Goal: Information Seeking & Learning: Learn about a topic

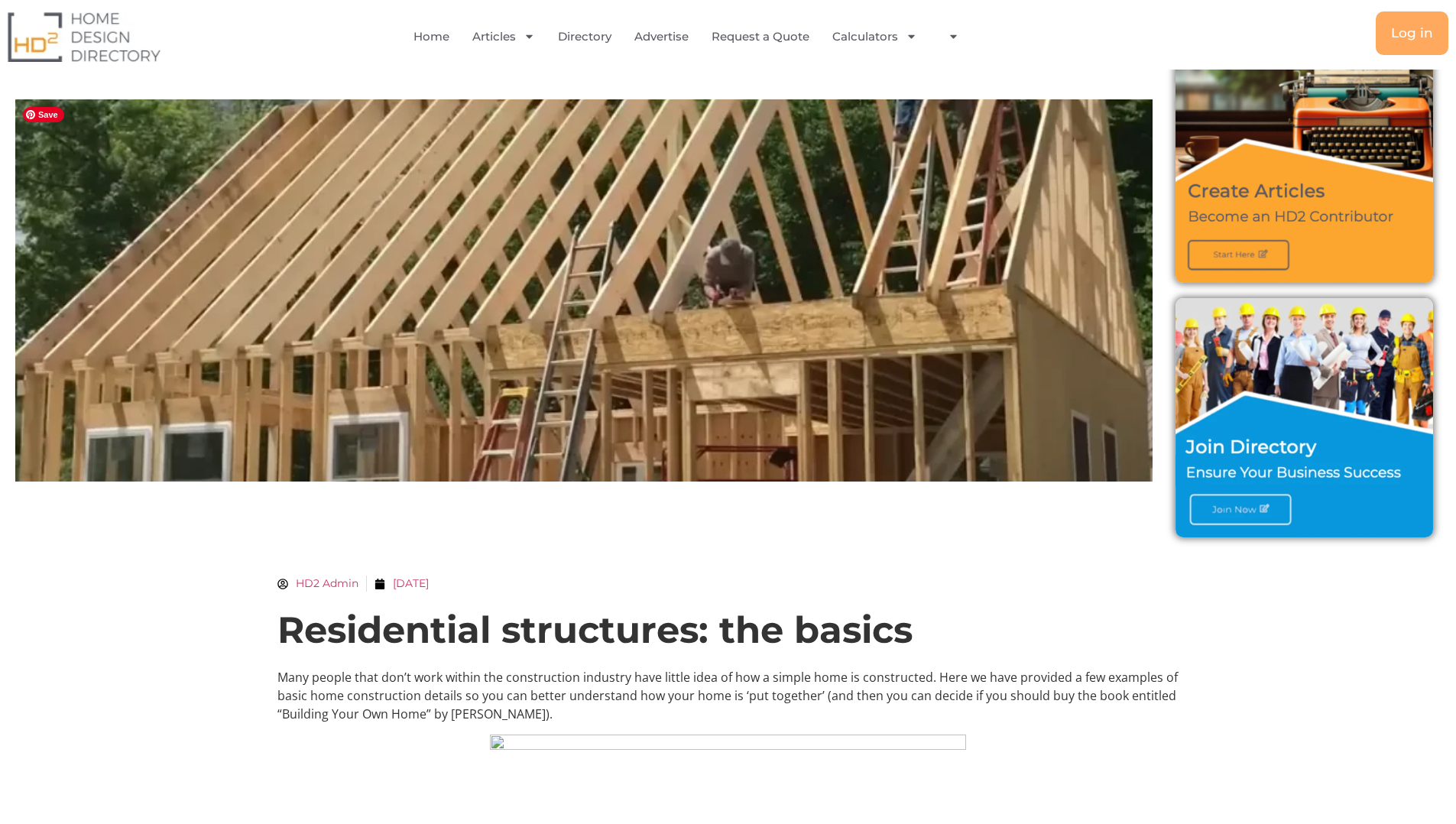
scroll to position [75, 0]
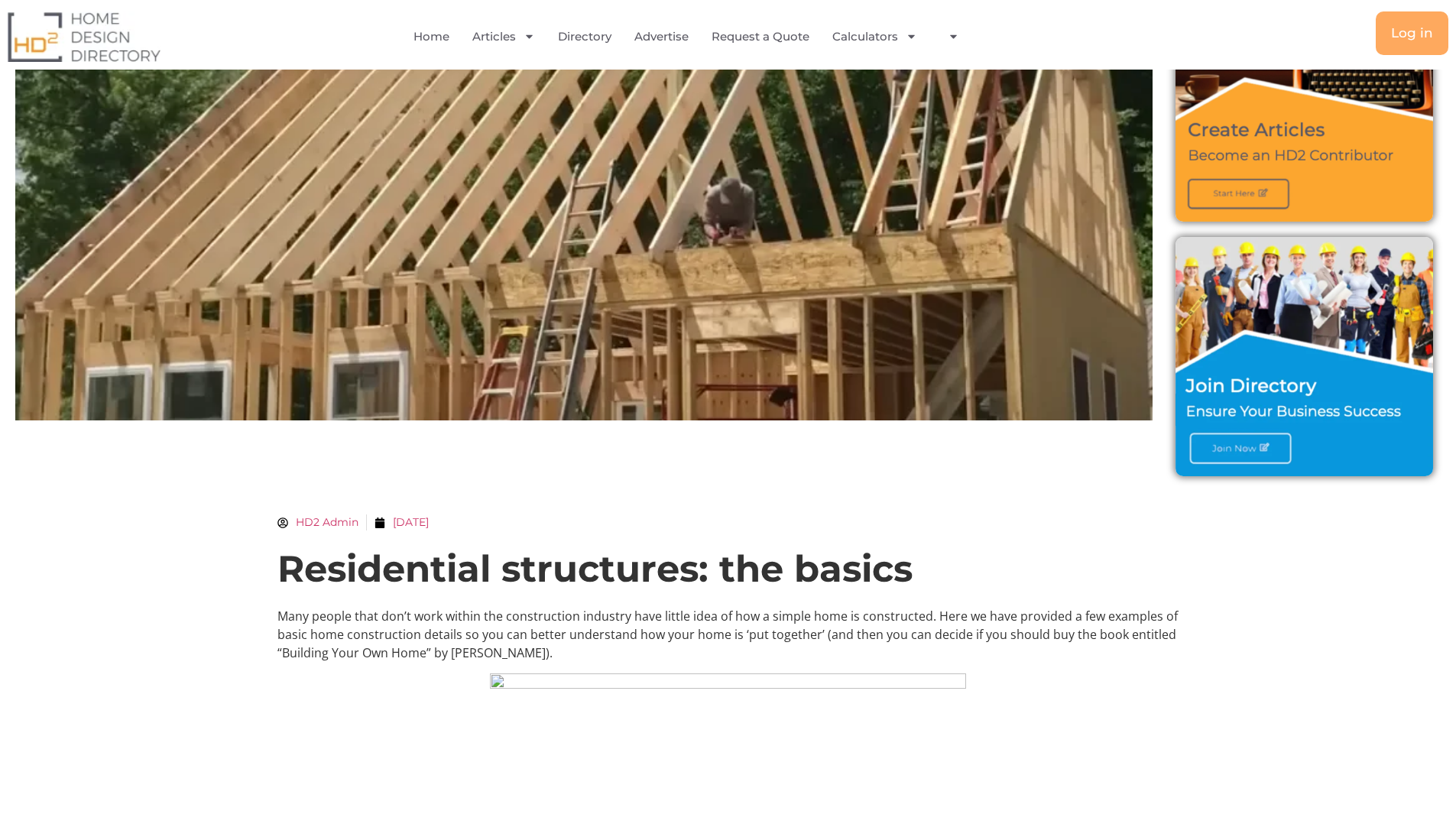
scroll to position [0, 0]
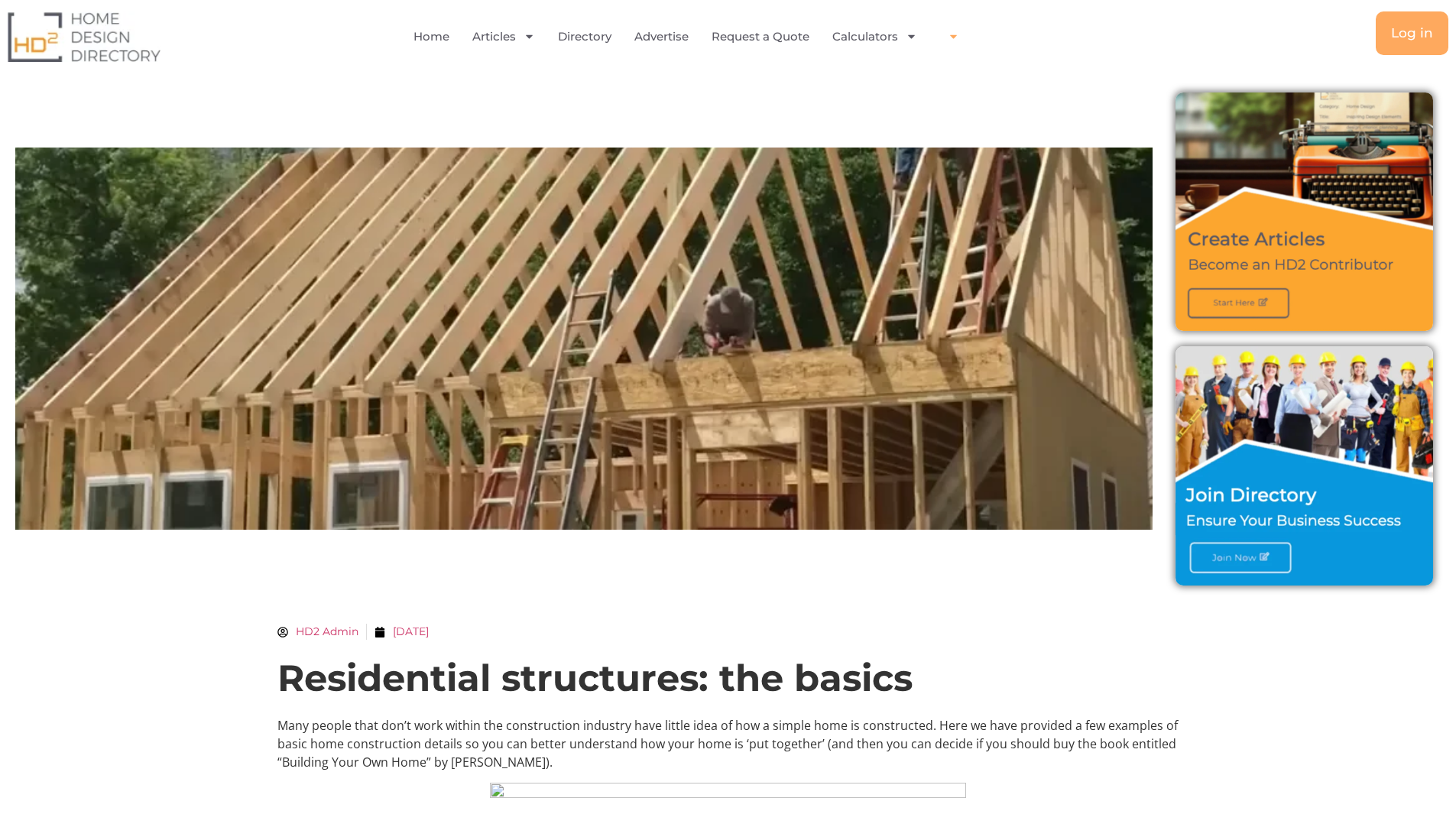
click at [958, 39] on icon "Menu" at bounding box center [952, 36] width 11 height 11
click at [976, 70] on link "Account" at bounding box center [990, 70] width 99 height 33
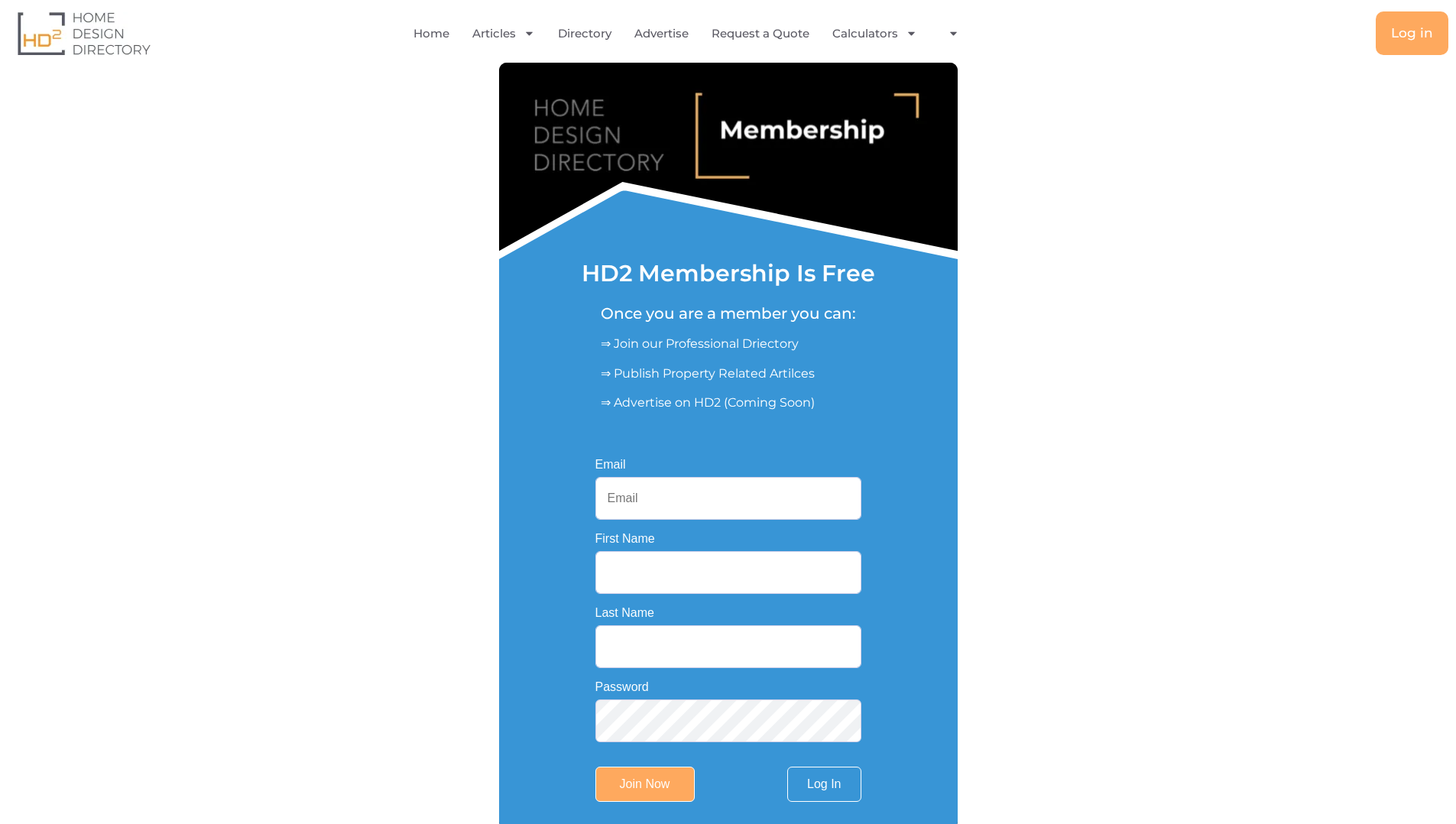
click at [628, 503] on input "Email" at bounding box center [728, 499] width 266 height 43
type input "designbluejean@gmail.com"
type input "Amy"
type input "Goel"
click at [641, 770] on input "Join Now" at bounding box center [645, 784] width 99 height 35
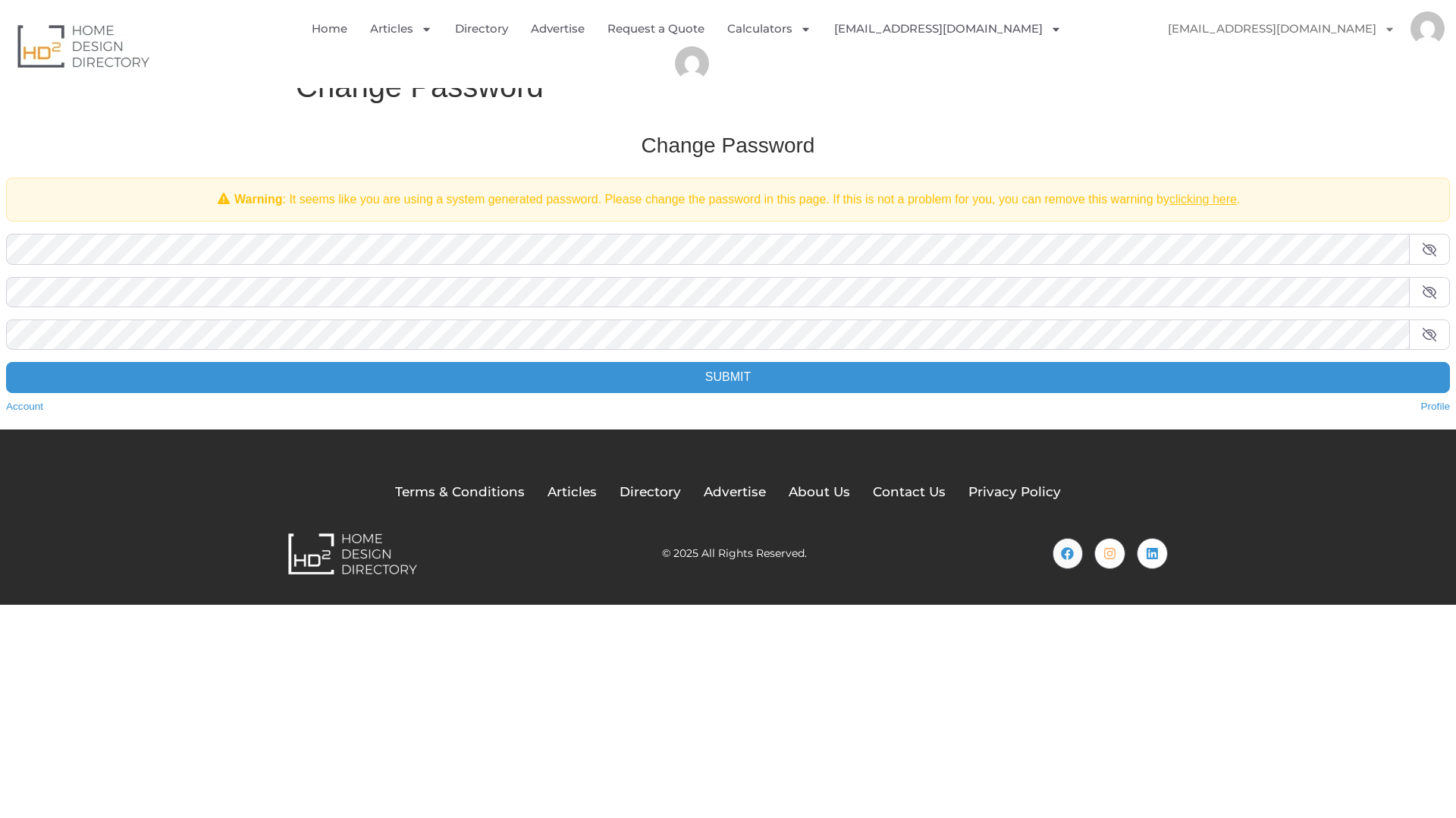
click at [1192, 196] on link "clicking here" at bounding box center [1203, 199] width 67 height 13
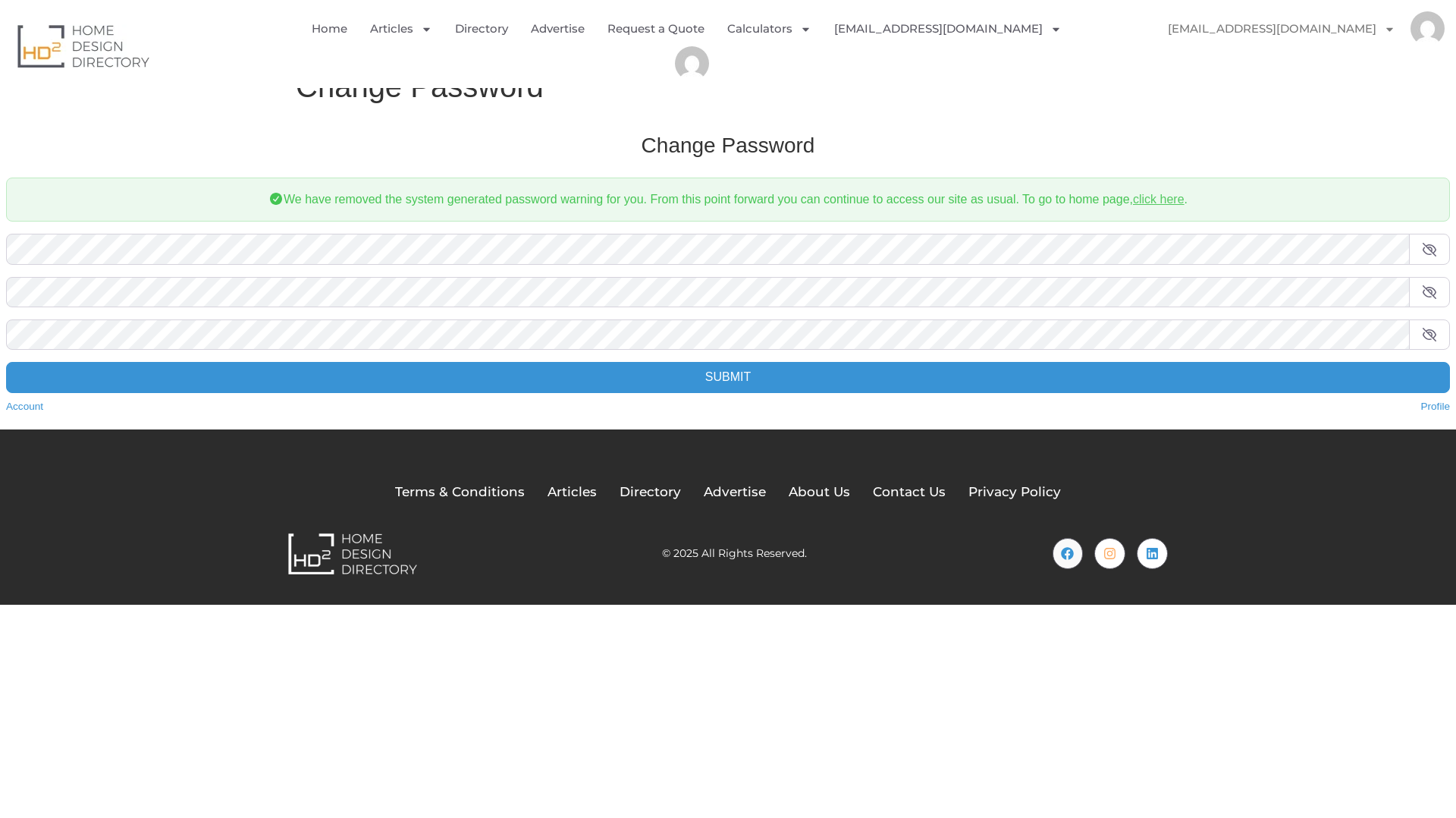
click at [1172, 201] on link "click here" at bounding box center [1159, 199] width 52 height 13
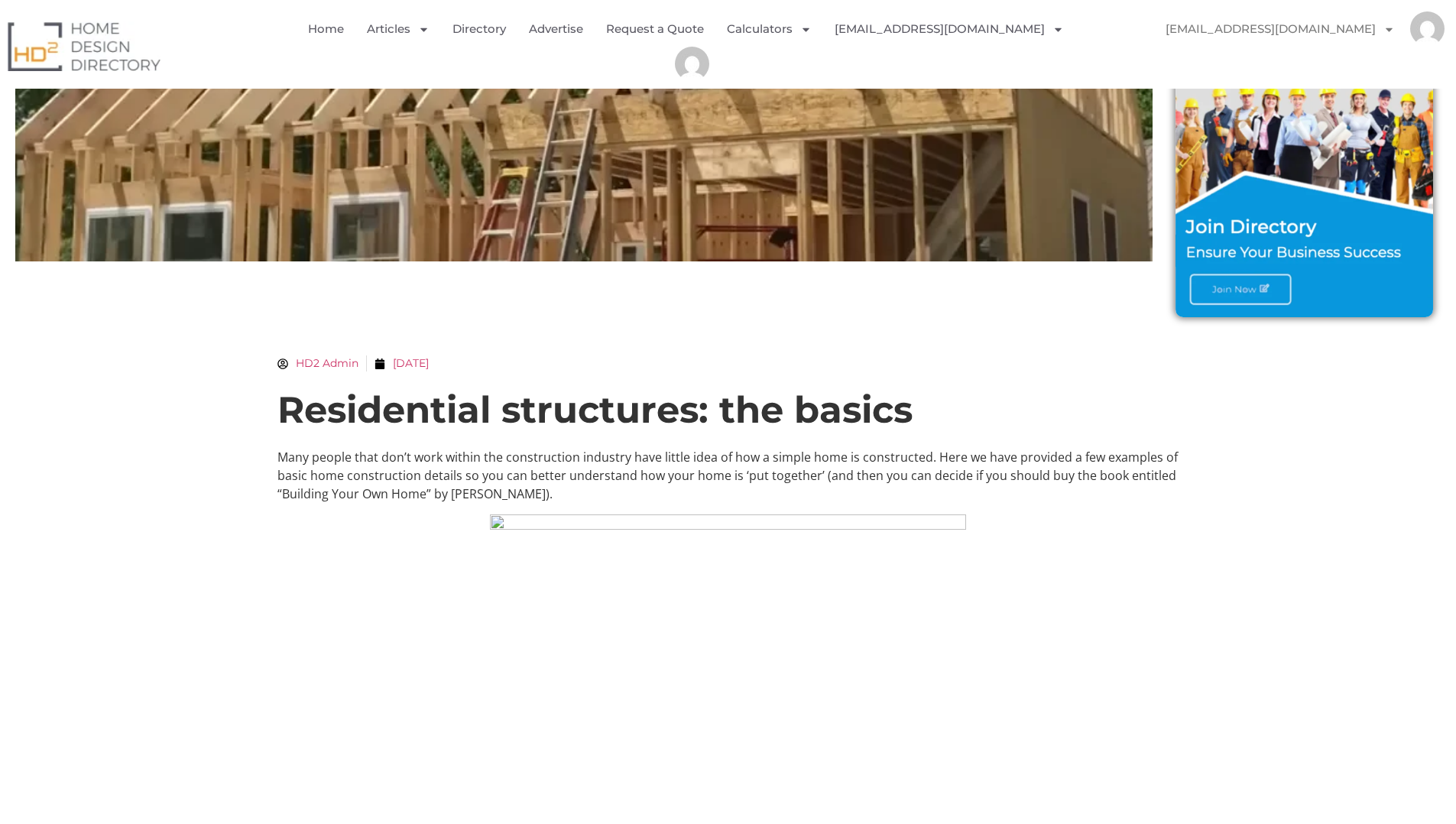
scroll to position [273, 0]
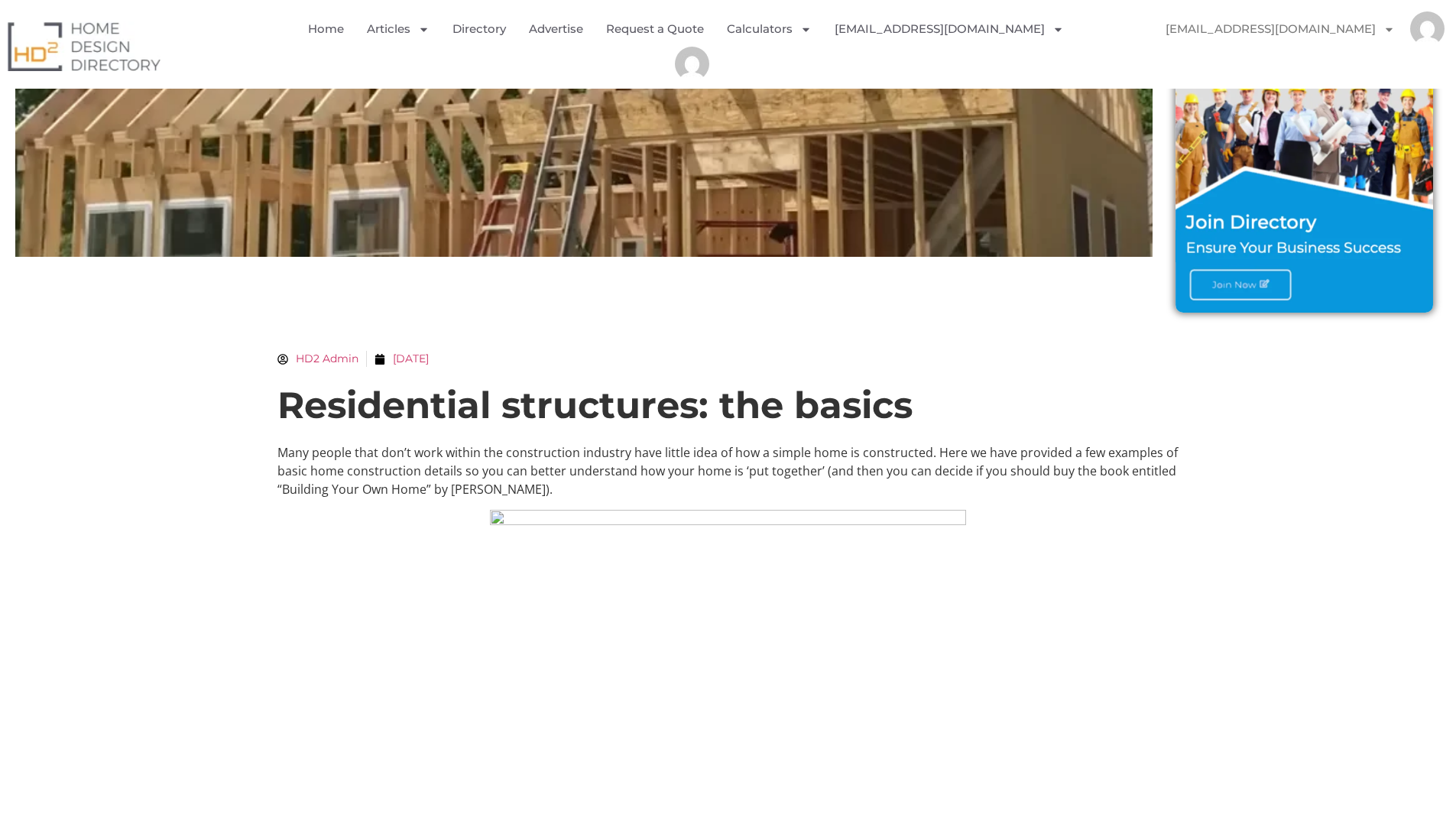
click at [601, 396] on h1 "Residential structures: the basics" at bounding box center [728, 405] width 902 height 46
drag, startPoint x: 510, startPoint y: 469, endPoint x: 500, endPoint y: 483, distance: 17.2
click at [510, 469] on p "Many people that don’t work within the construction industry have little idea o…" at bounding box center [728, 471] width 902 height 55
click at [492, 527] on img at bounding box center [728, 753] width 476 height 487
click at [493, 522] on img at bounding box center [728, 753] width 476 height 487
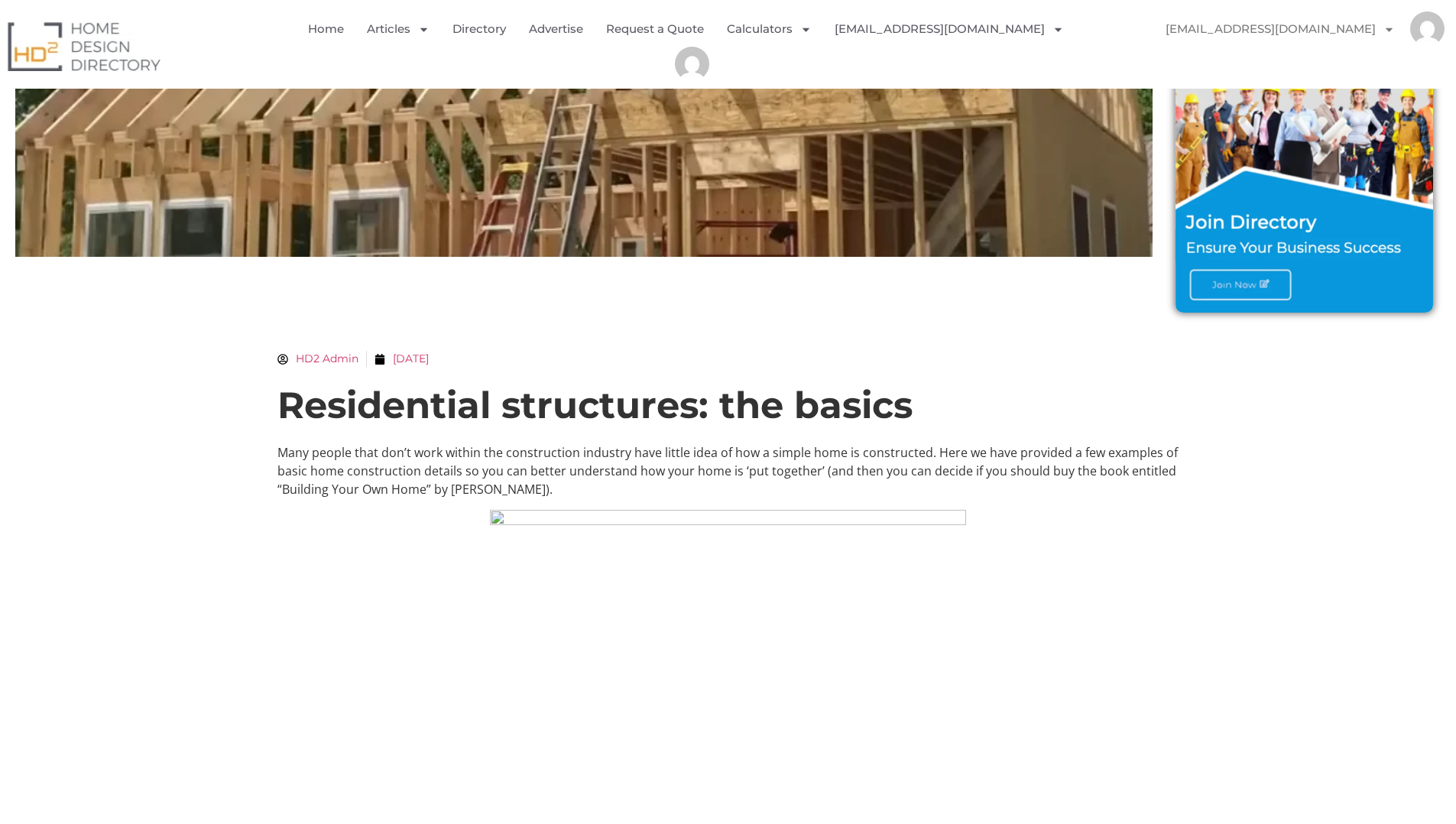
click at [493, 522] on img at bounding box center [728, 753] width 476 height 487
click at [572, 484] on p "Many people that don’t work within the construction industry have little idea o…" at bounding box center [728, 471] width 902 height 55
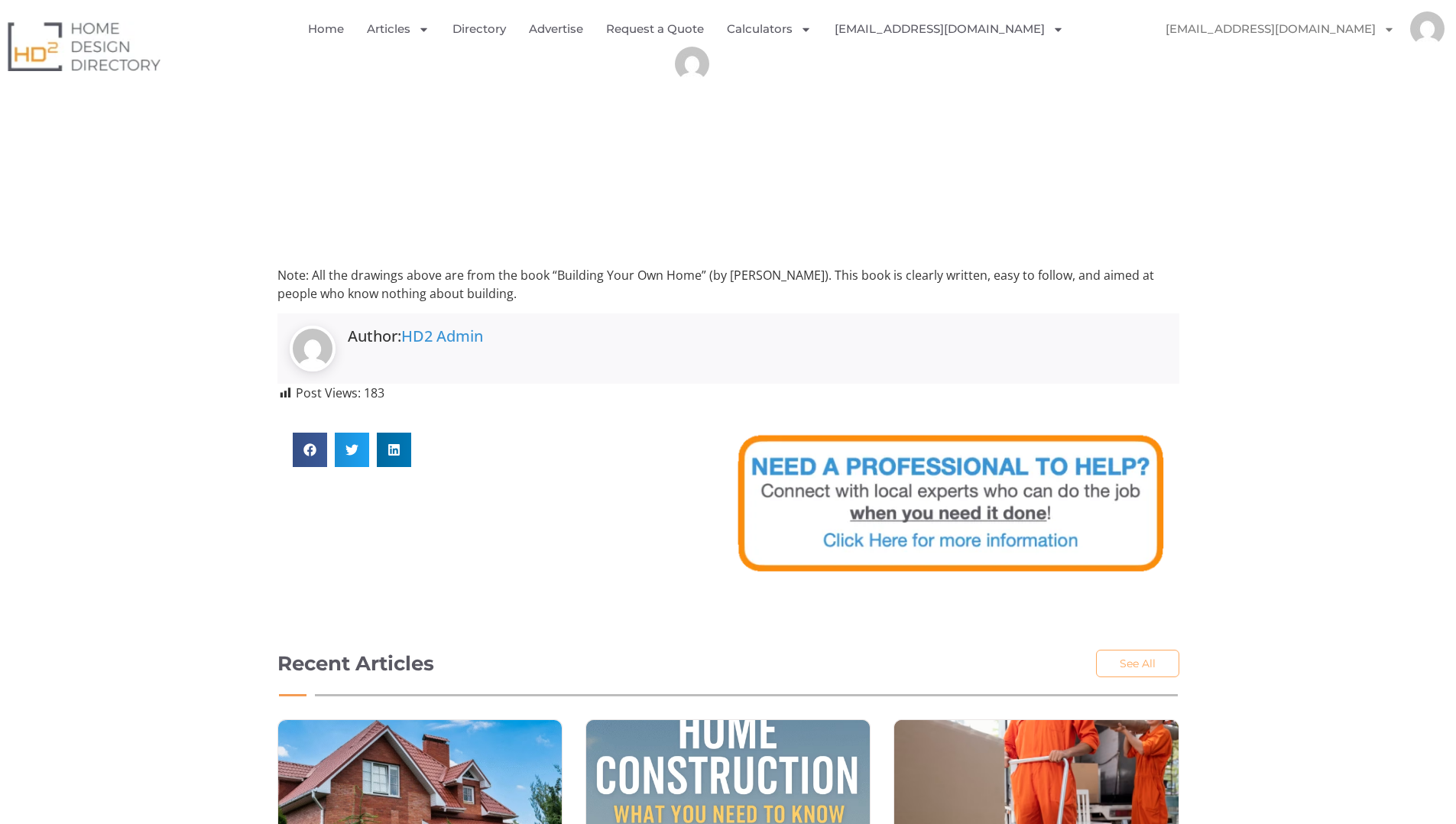
scroll to position [2883, 0]
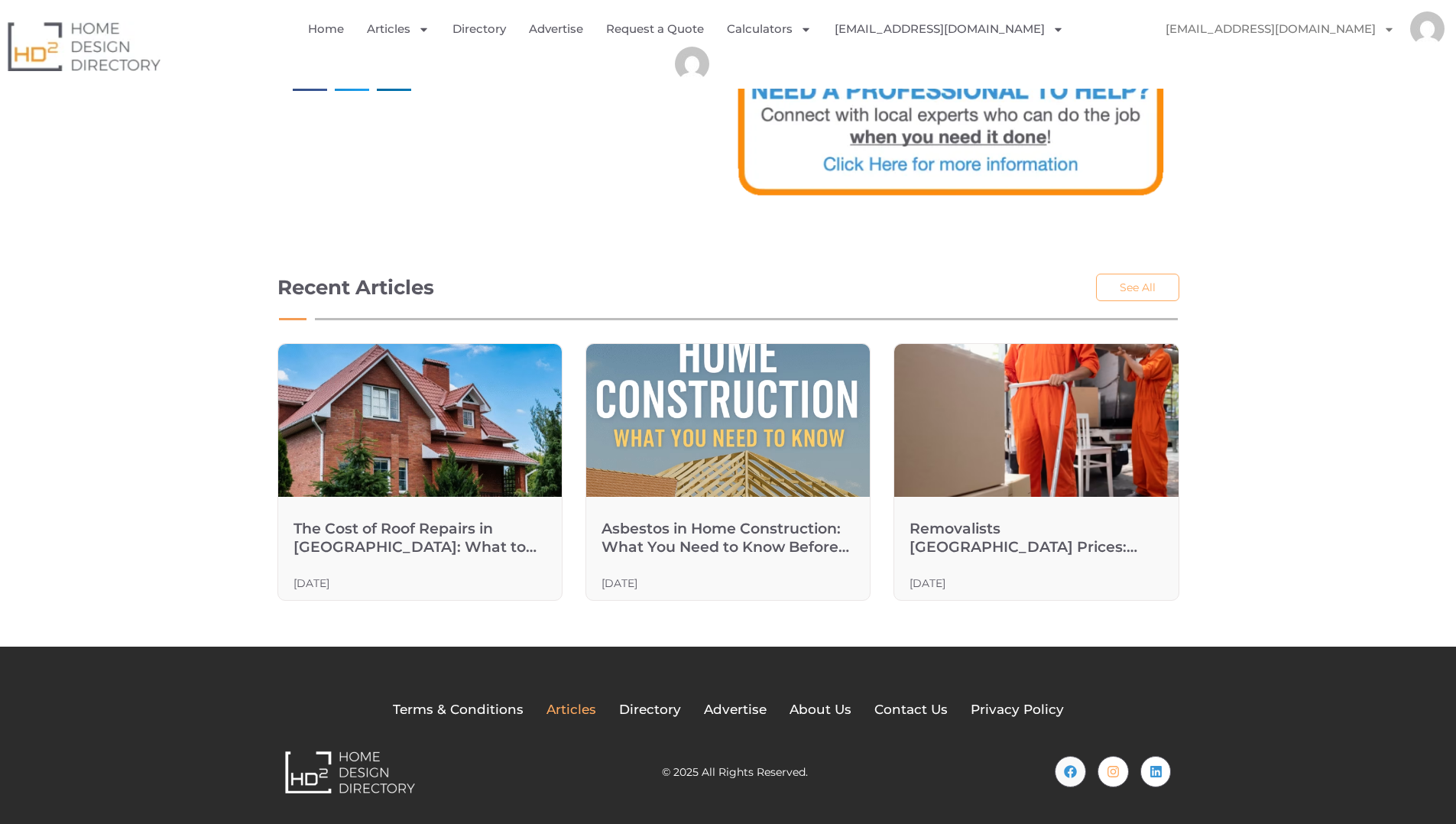
click at [558, 704] on span "Articles" at bounding box center [571, 709] width 50 height 20
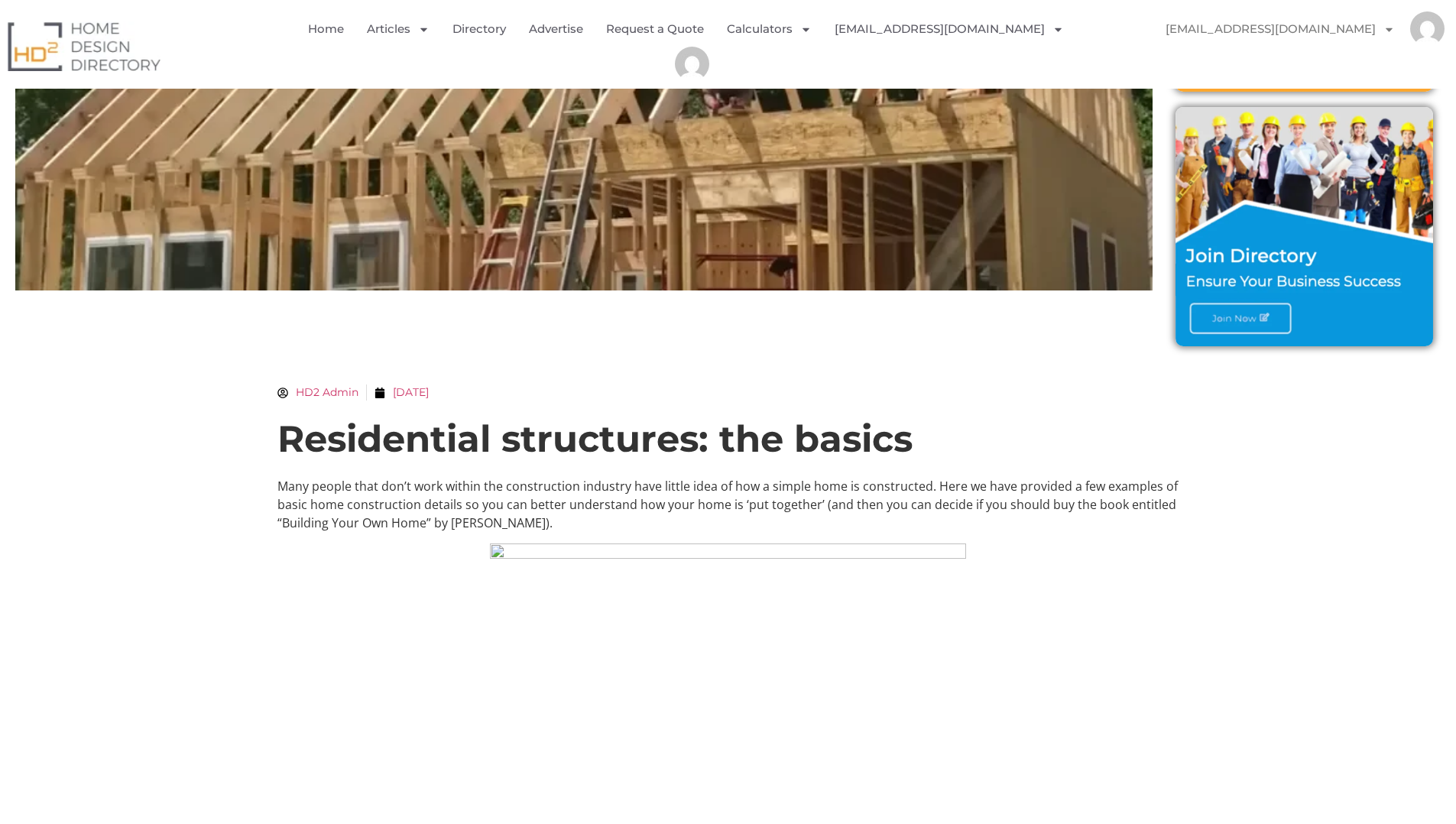
scroll to position [3, 0]
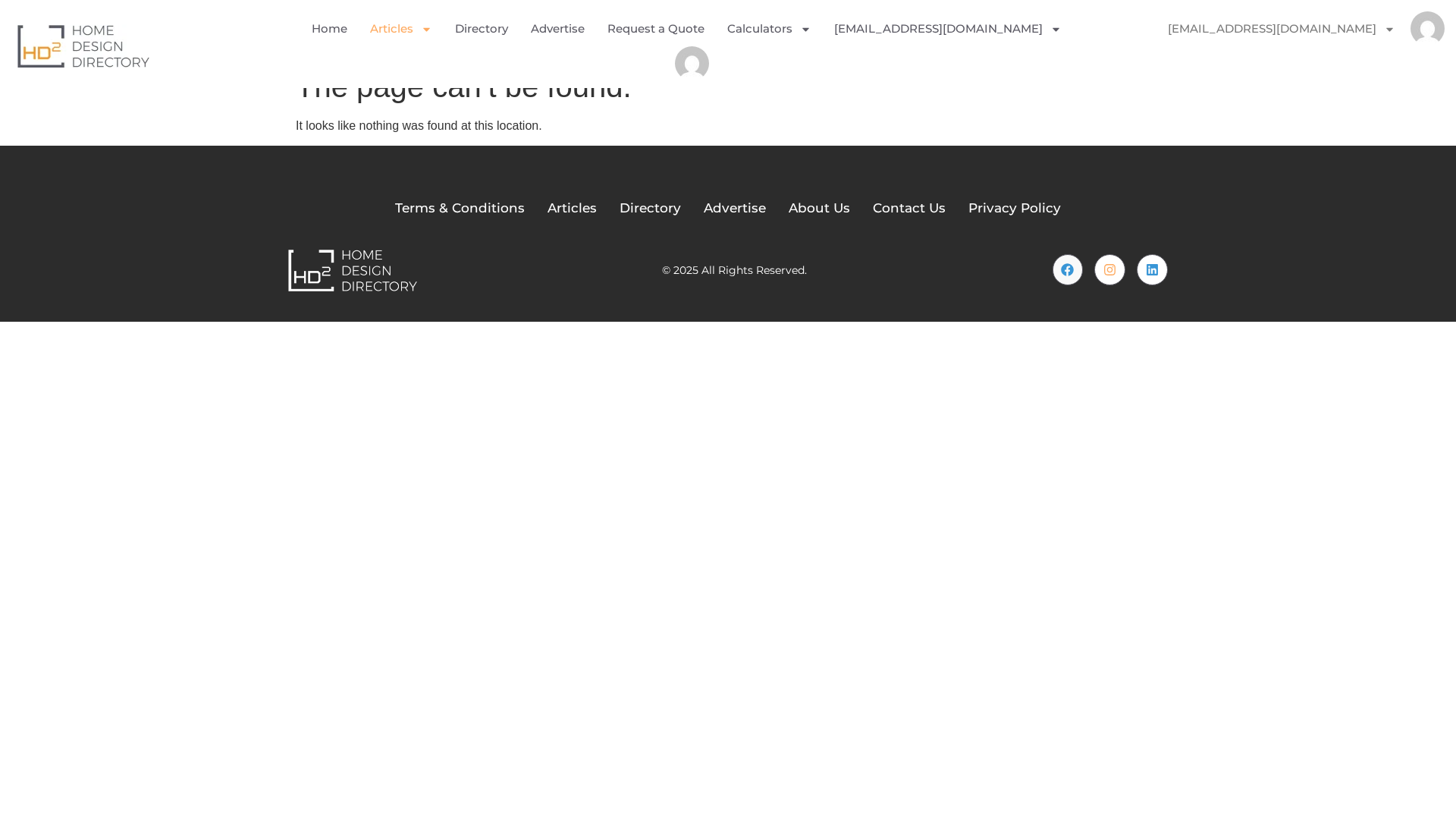
click at [413, 31] on link "Articles" at bounding box center [400, 28] width 62 height 35
click at [413, 31] on link "Articles" at bounding box center [400, 28] width 62 height 35
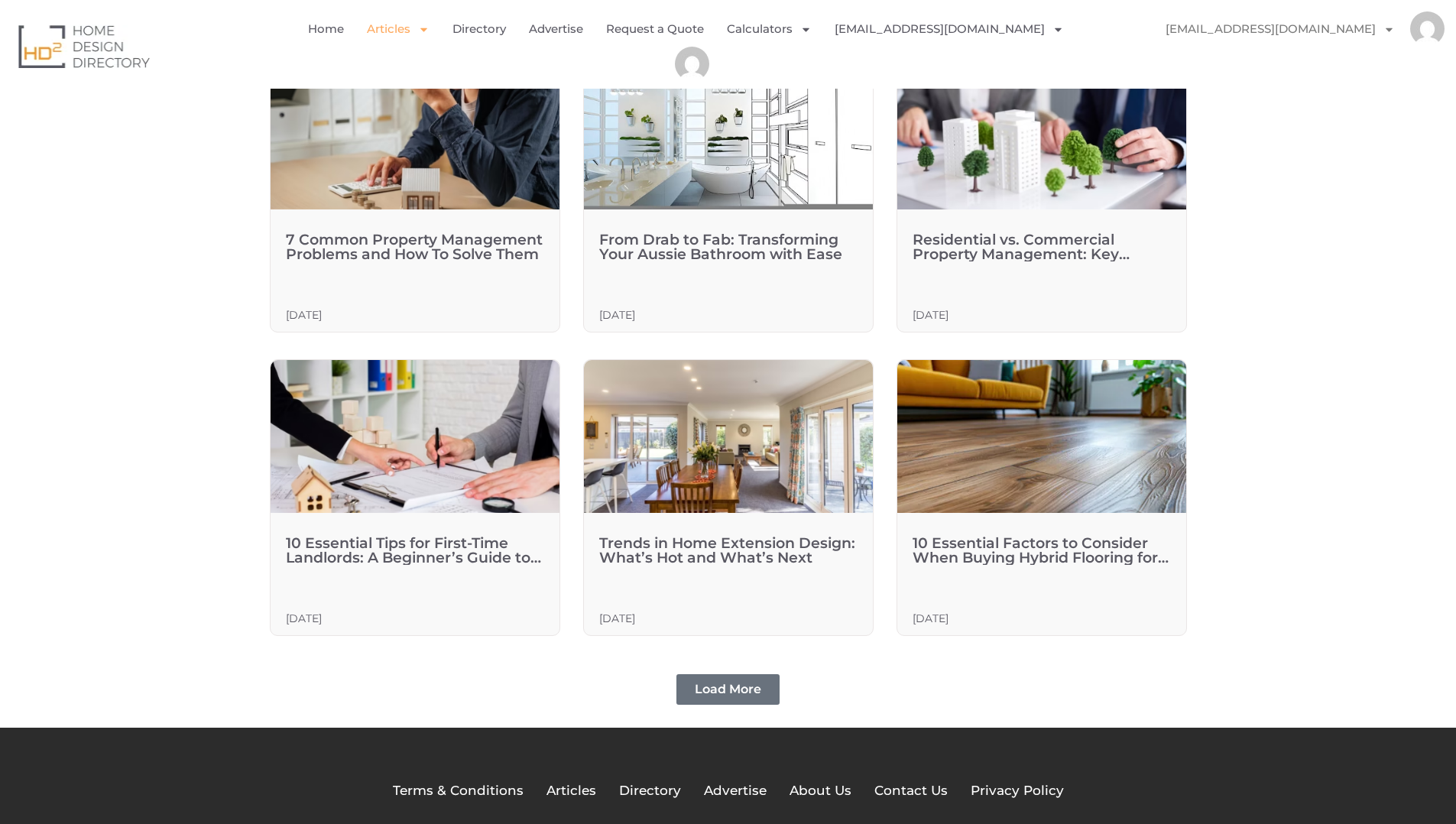
scroll to position [749, 0]
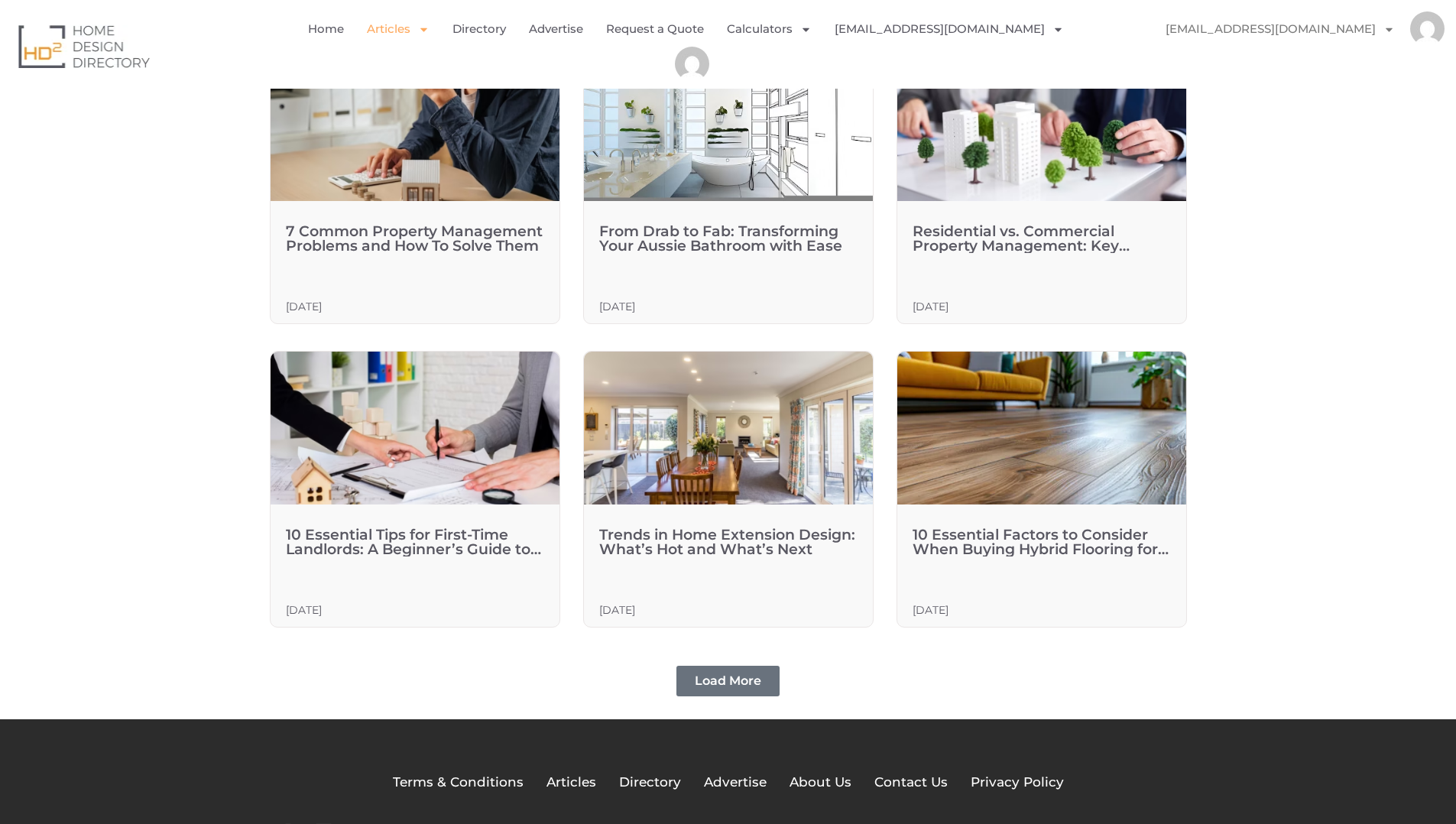
click at [672, 671] on nav "Load More" at bounding box center [728, 673] width 917 height 46
click at [723, 680] on span "Load More" at bounding box center [728, 680] width 67 height 15
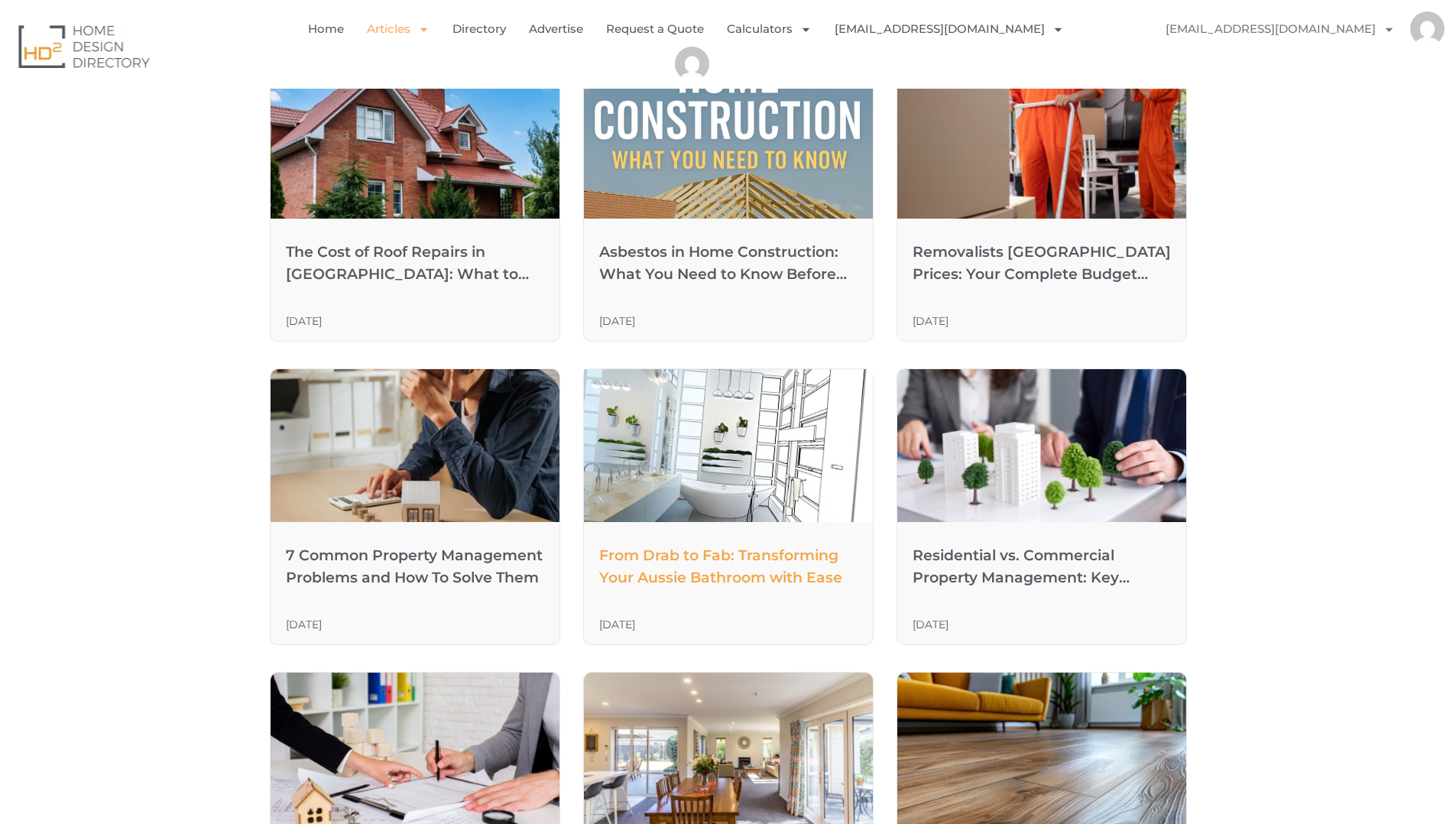
scroll to position [0, 0]
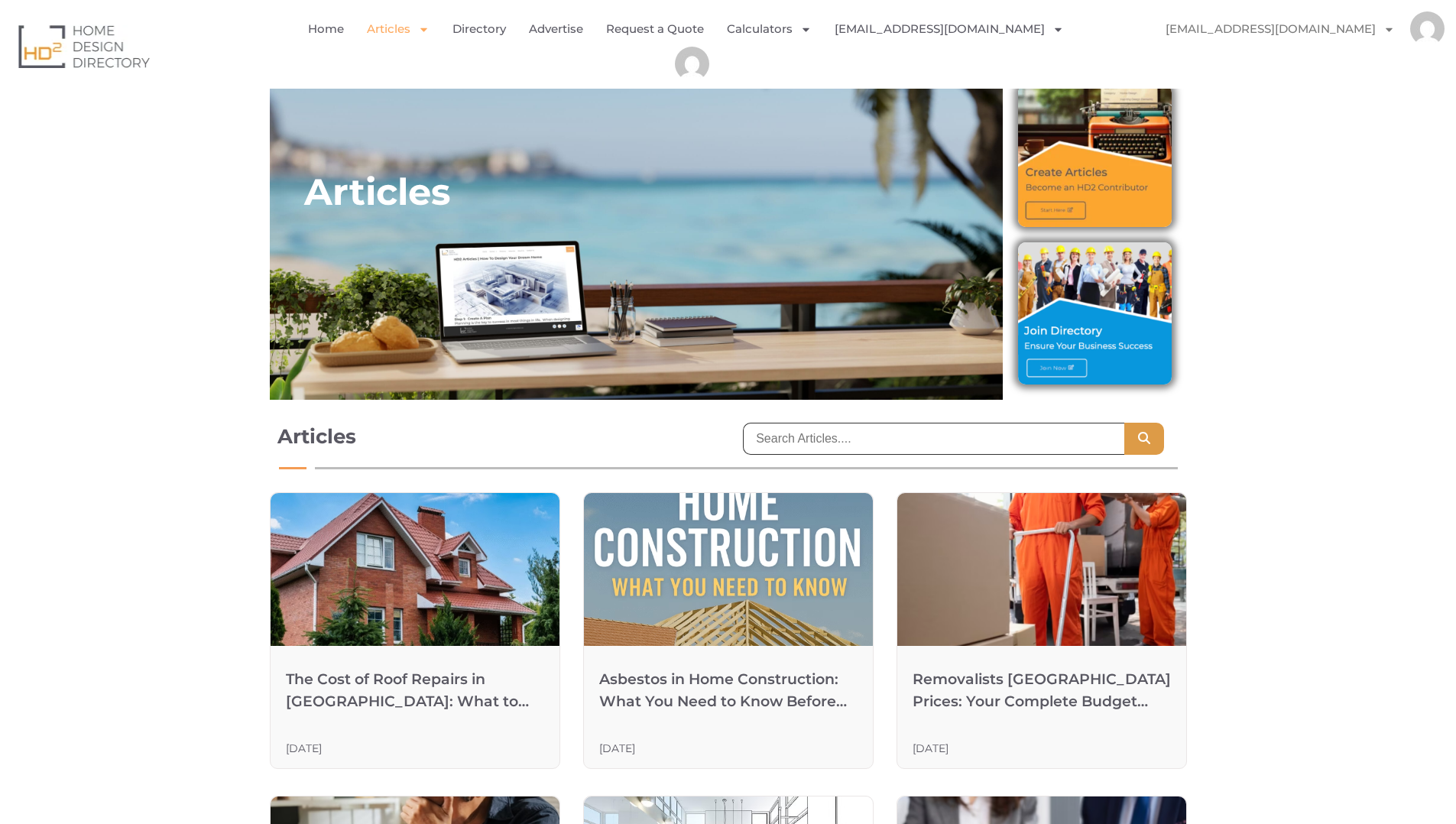
click at [841, 436] on input "search" at bounding box center [933, 438] width 380 height 32
type input "residential structures"
click at [1125, 422] on button "Search" at bounding box center [1144, 438] width 39 height 32
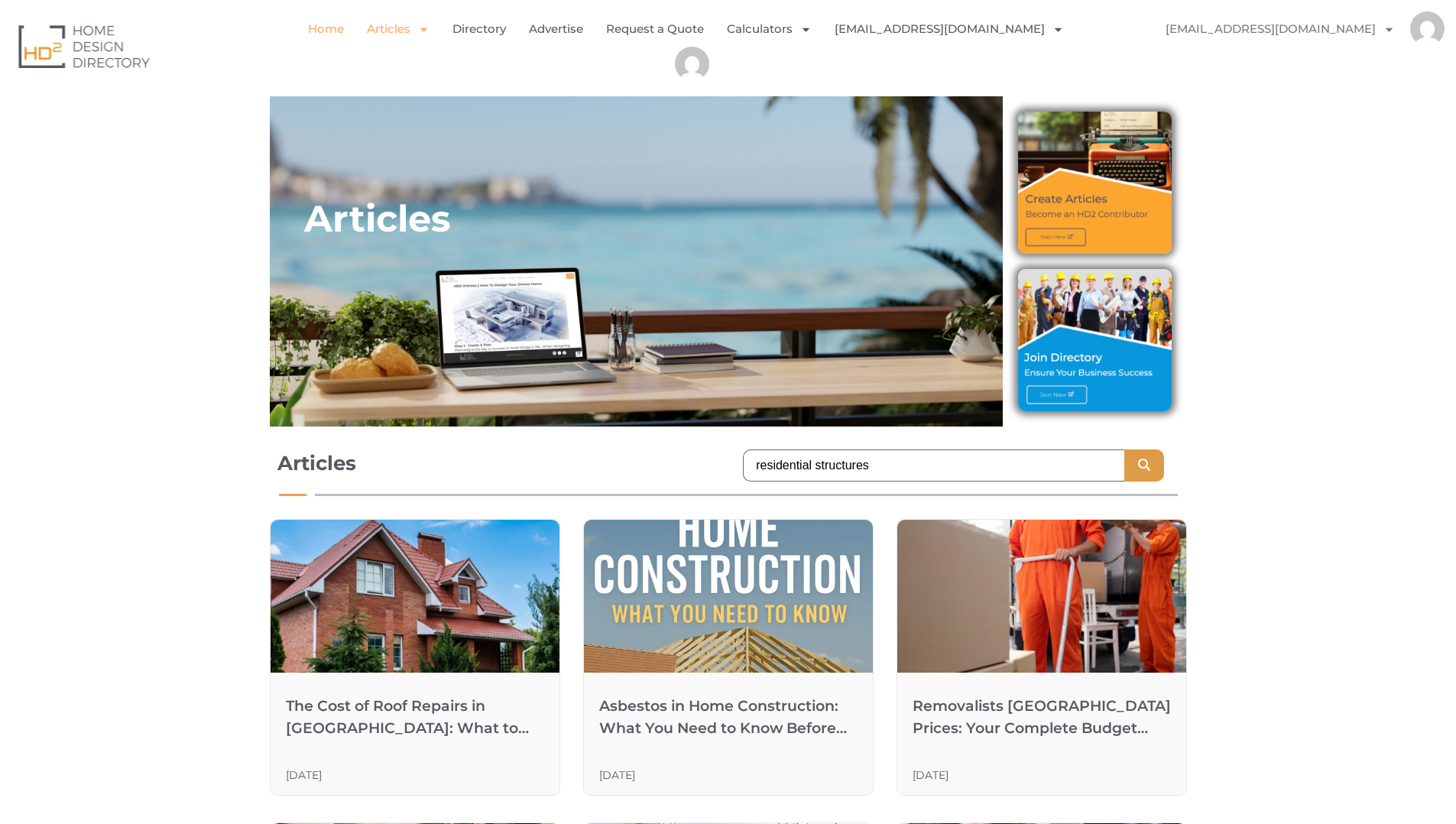
click at [331, 29] on link "Home" at bounding box center [326, 28] width 36 height 35
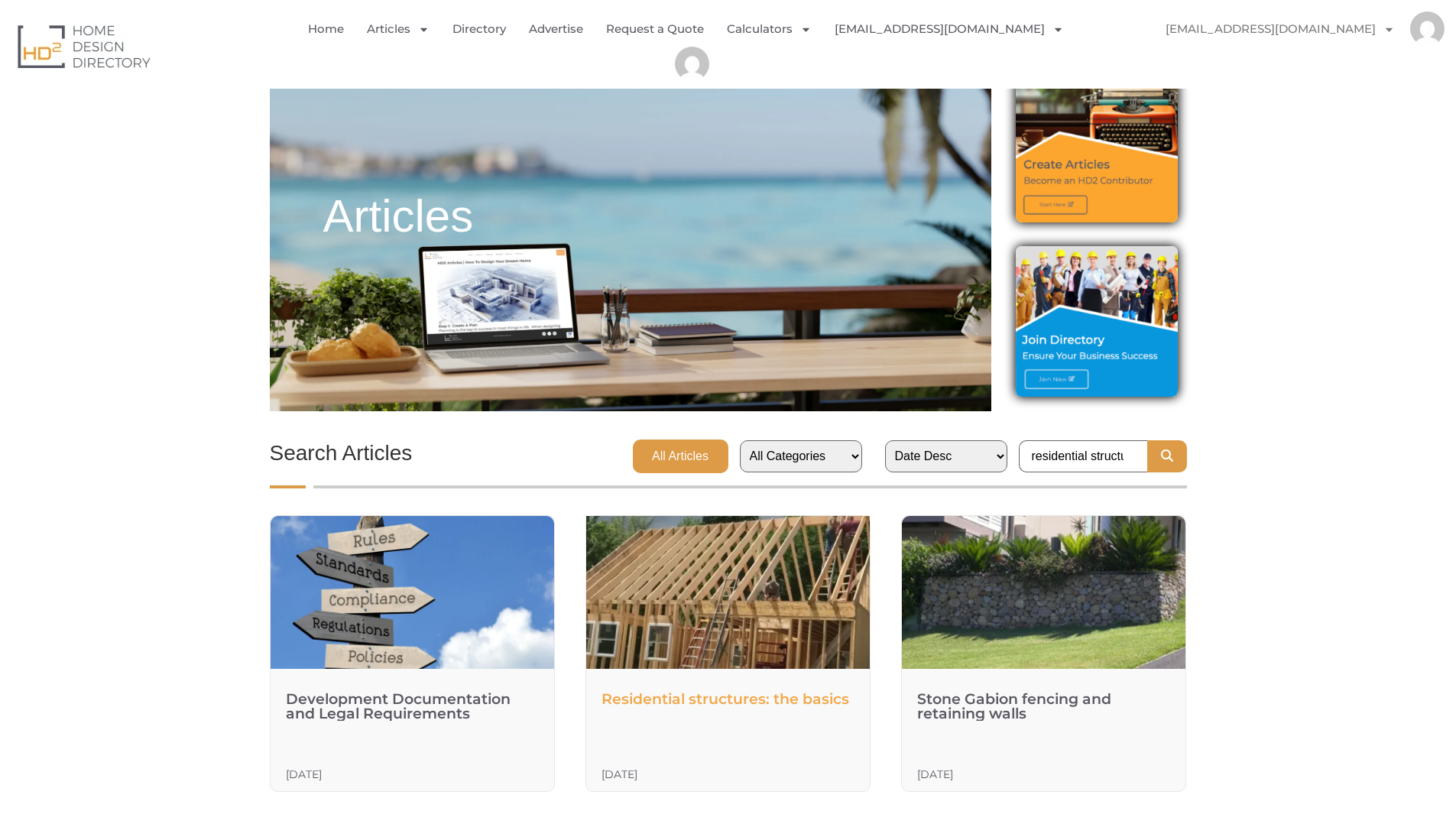
click at [767, 697] on link "Residential structures: the basics" at bounding box center [725, 699] width 248 height 18
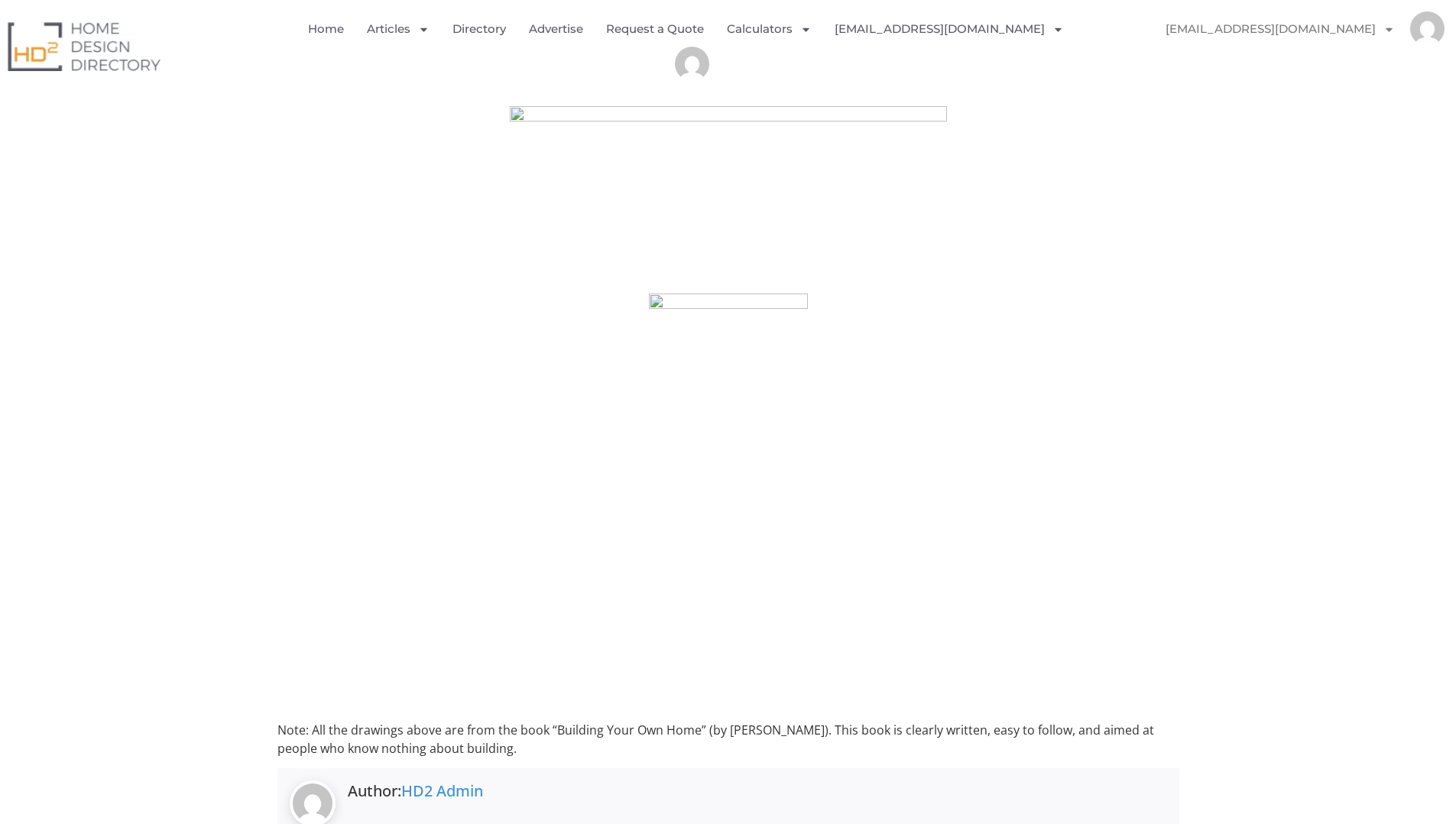
scroll to position [2361, 0]
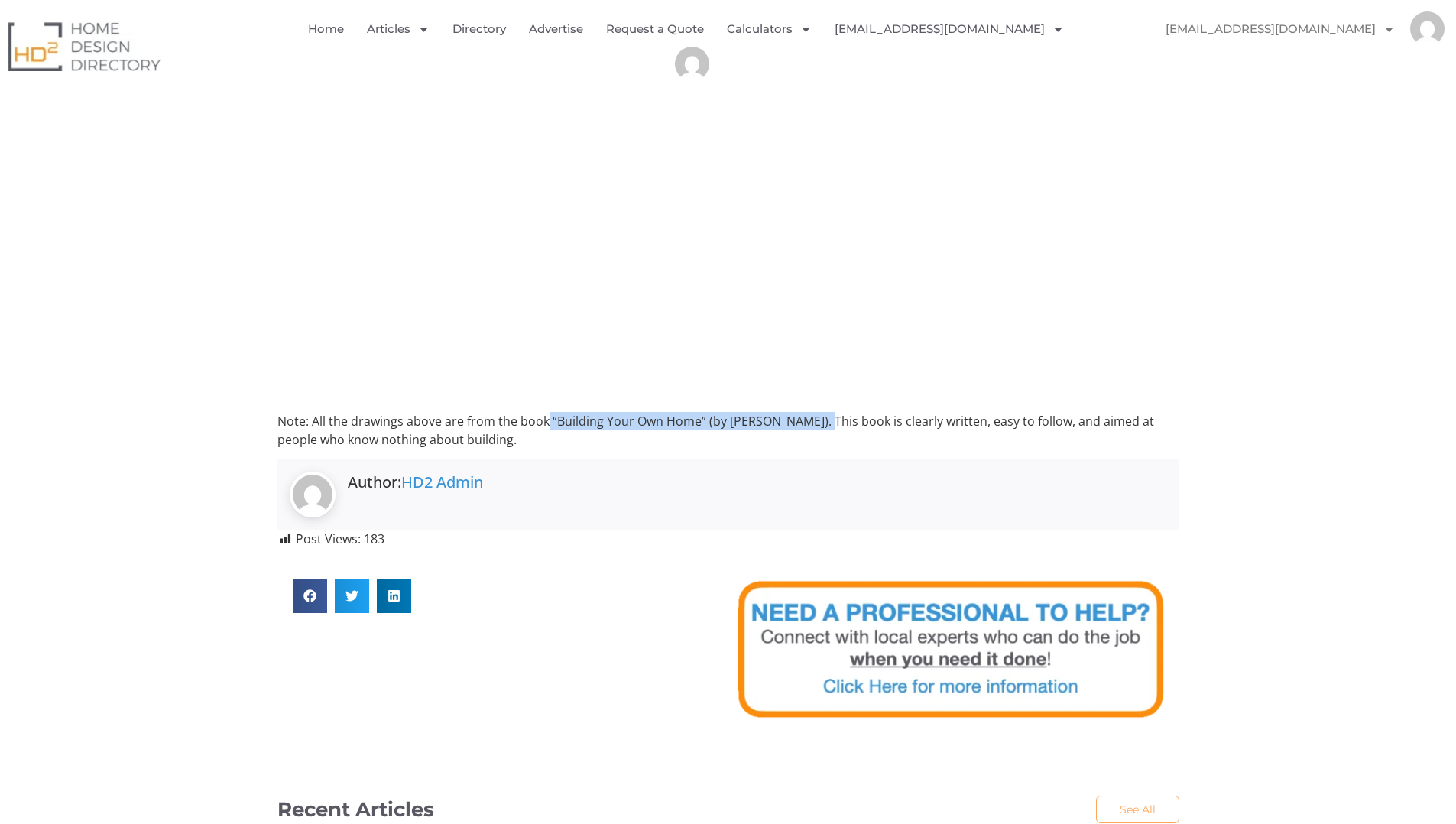
drag, startPoint x: 547, startPoint y: 420, endPoint x: 815, endPoint y: 423, distance: 268.0
click at [815, 423] on p "Note: All the drawings above are from the book “Building Your Own Home” (by [PE…" at bounding box center [728, 430] width 902 height 37
